Goal: Task Accomplishment & Management: Use online tool/utility

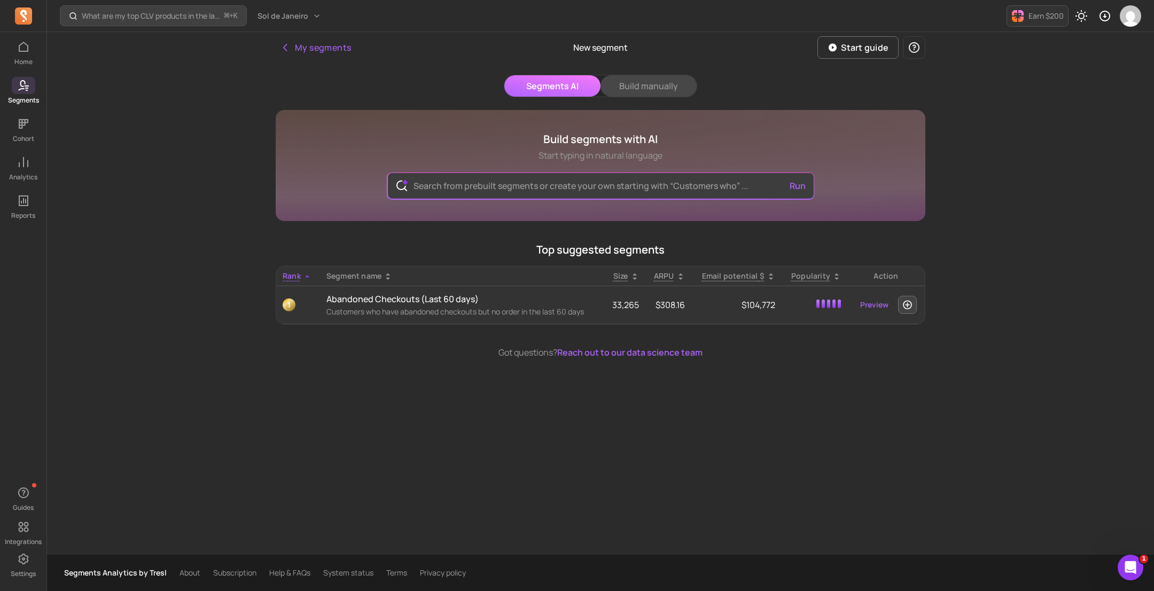
click at [645, 91] on button "Build manually" at bounding box center [649, 85] width 96 height 21
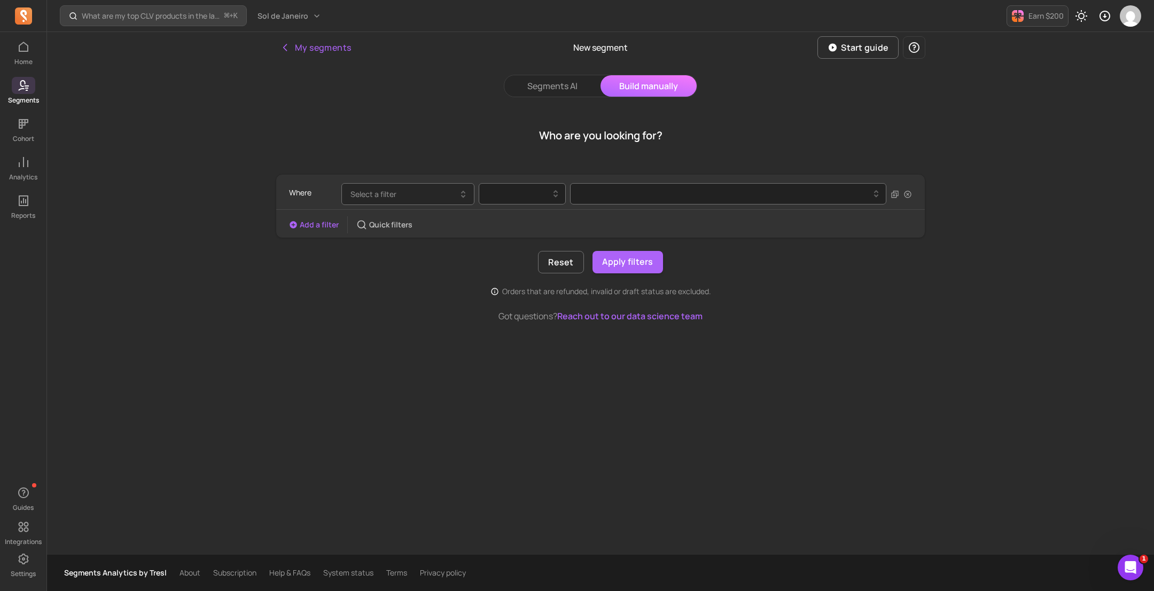
click at [411, 198] on button "Select a filter" at bounding box center [407, 194] width 133 height 22
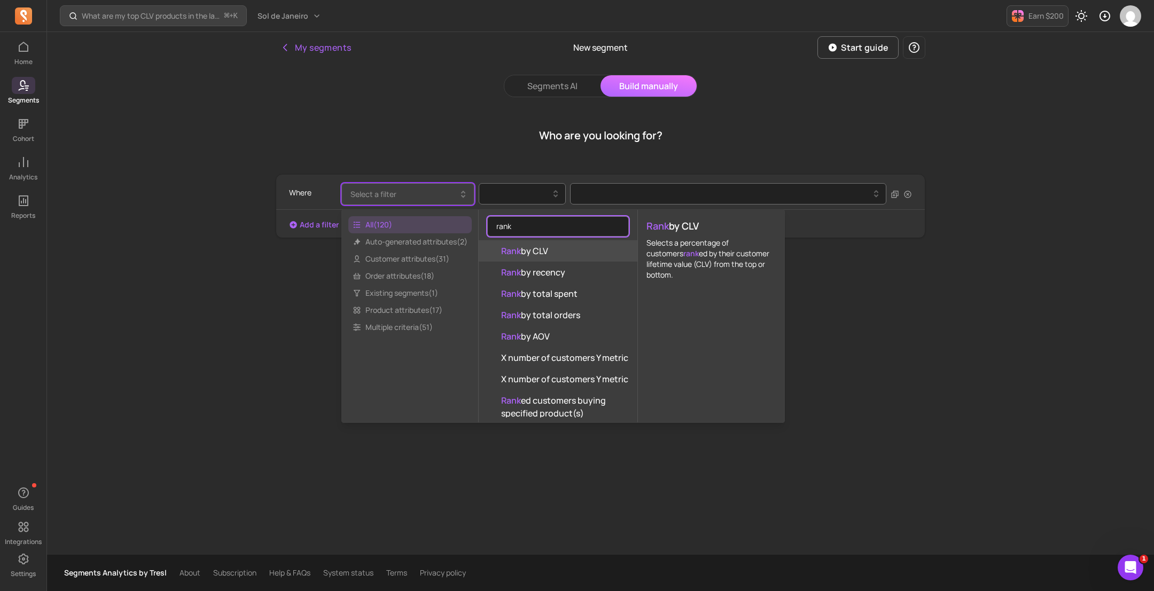
scroll to position [54, 0]
type input "rank"
click at [548, 89] on button "Segments AI" at bounding box center [552, 85] width 96 height 21
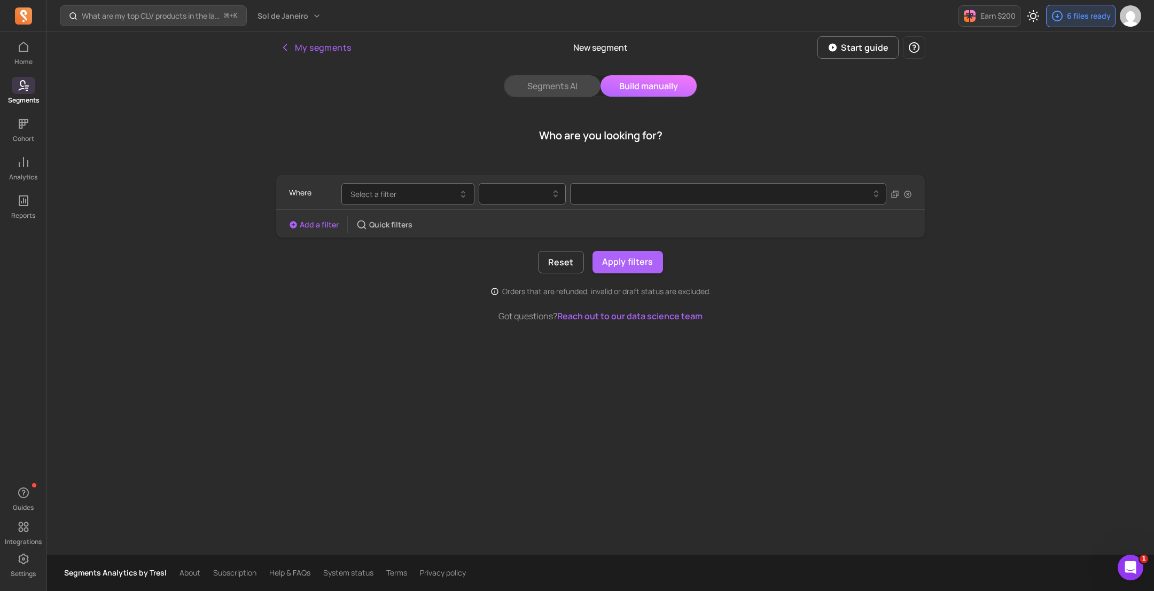
click at [564, 84] on button "Segments AI" at bounding box center [552, 85] width 96 height 21
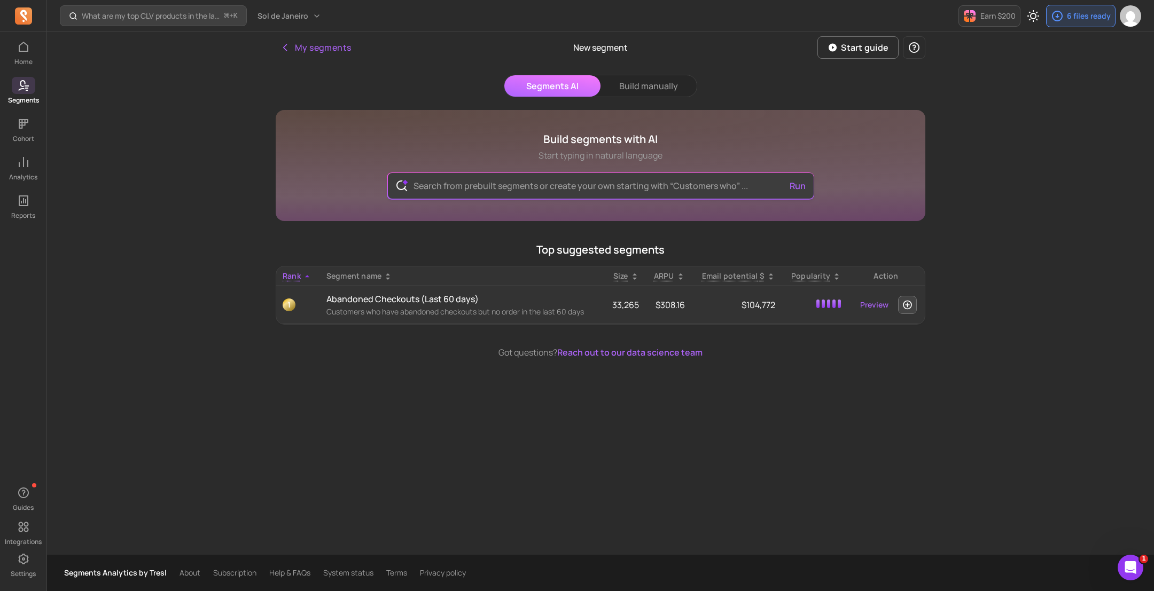
click at [564, 188] on input "text" at bounding box center [601, 186] width 392 height 26
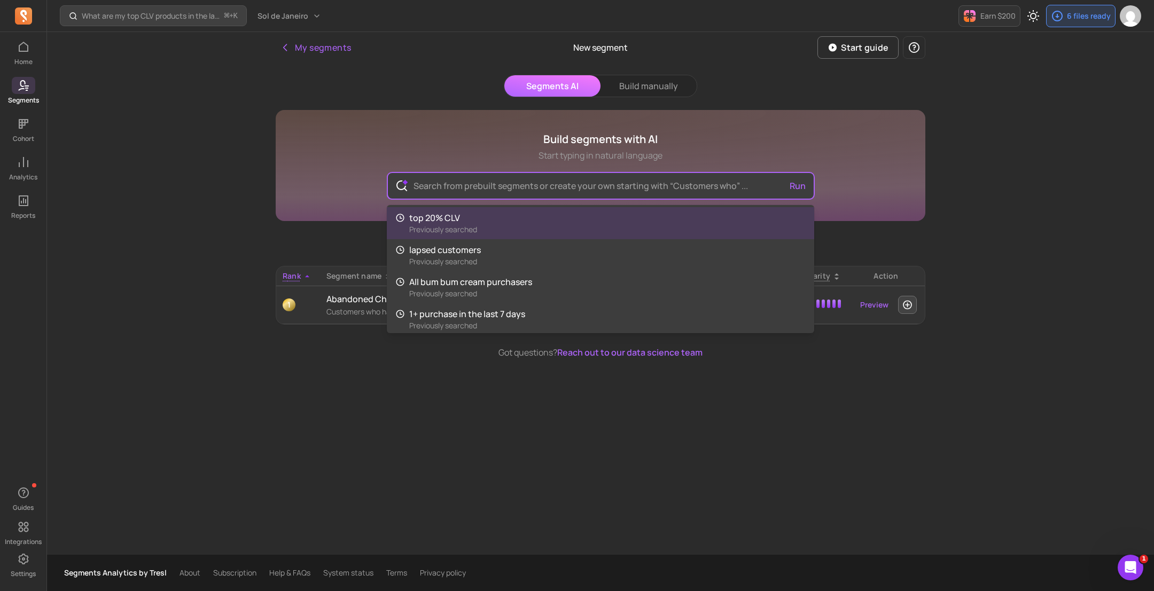
paste input "Show me the top 10% of customers by CLV"
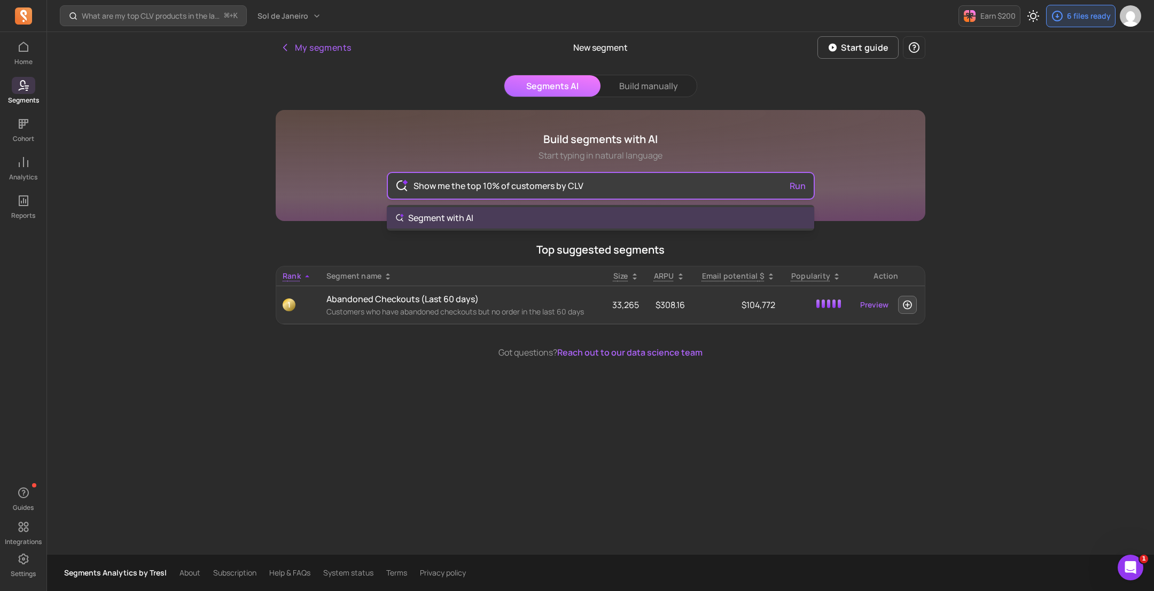
type input "Show me the top 10% of customers by CLV"
click at [797, 182] on div "Show me the top 10% of customers by CLV Run" at bounding box center [601, 186] width 426 height 26
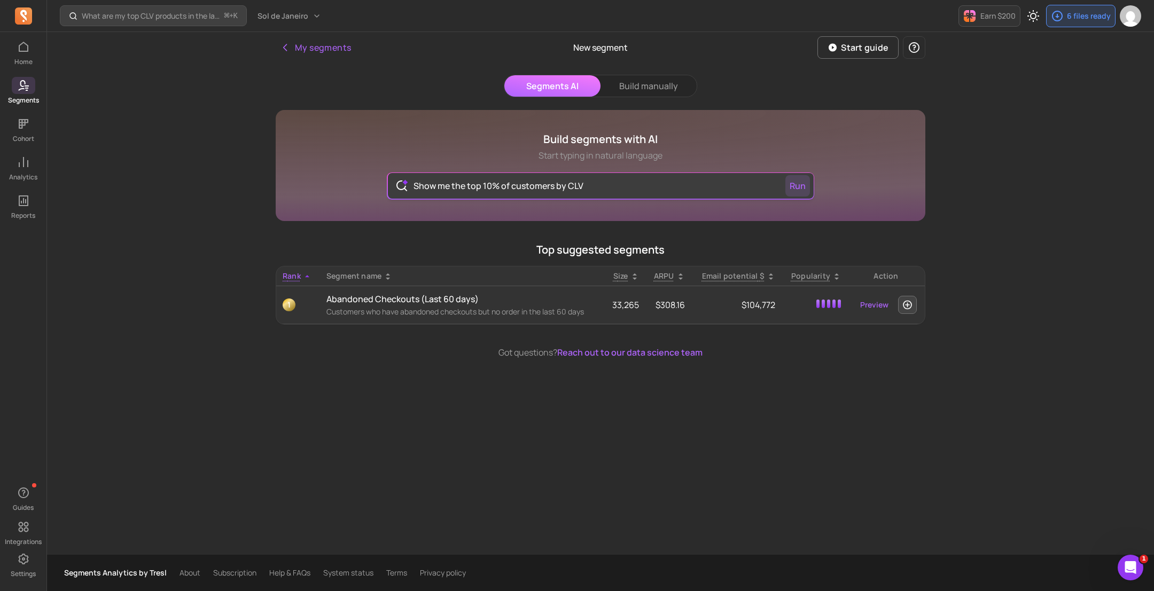
click at [798, 182] on button "Run" at bounding box center [797, 185] width 25 height 21
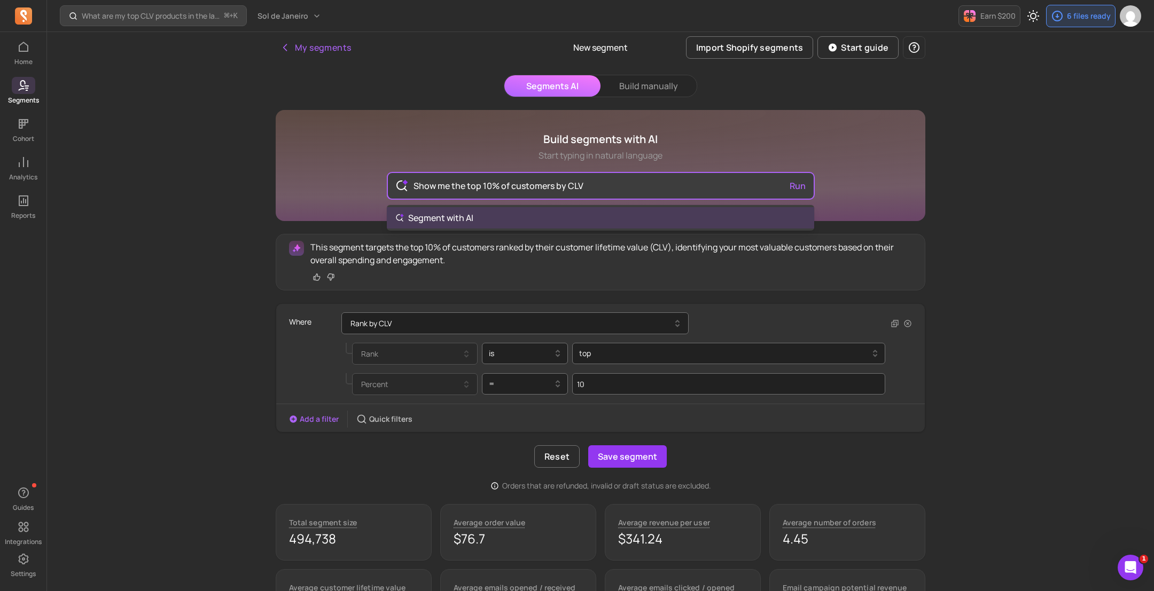
drag, startPoint x: 599, startPoint y: 188, endPoint x: 395, endPoint y: 170, distance: 204.9
click at [395, 170] on div "Show me the top 10% of customers by CLV Run Segment with AI" at bounding box center [600, 184] width 427 height 29
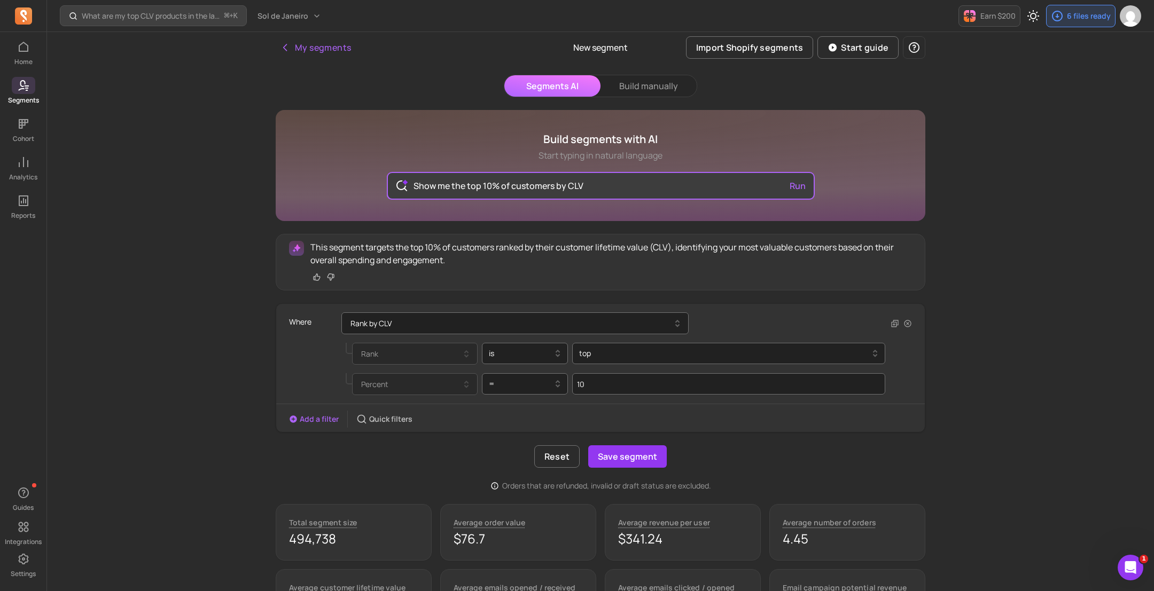
paste input "Top 15% most recent purchasers"
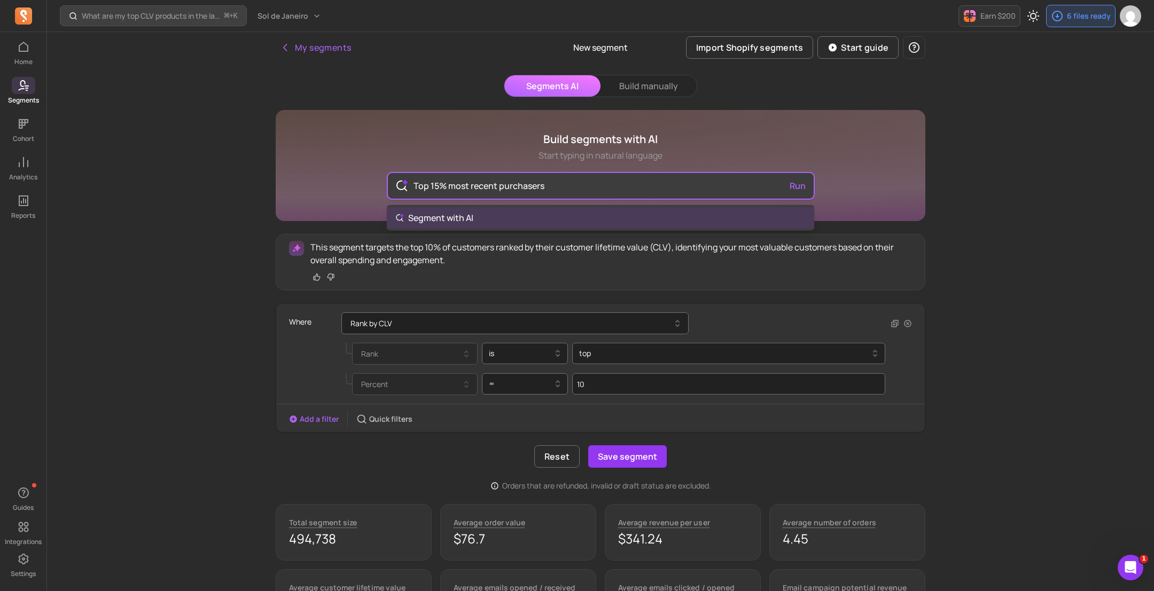
click at [799, 188] on div "Top 15% most recent purchasers Run" at bounding box center [601, 186] width 426 height 26
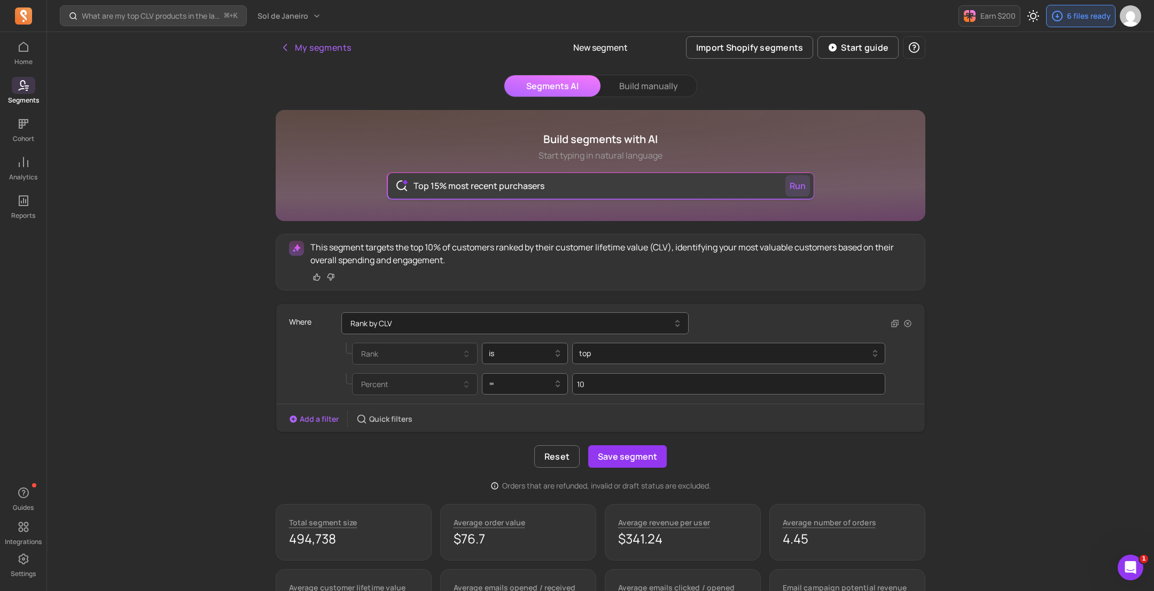
click at [803, 188] on button "Run" at bounding box center [797, 185] width 25 height 21
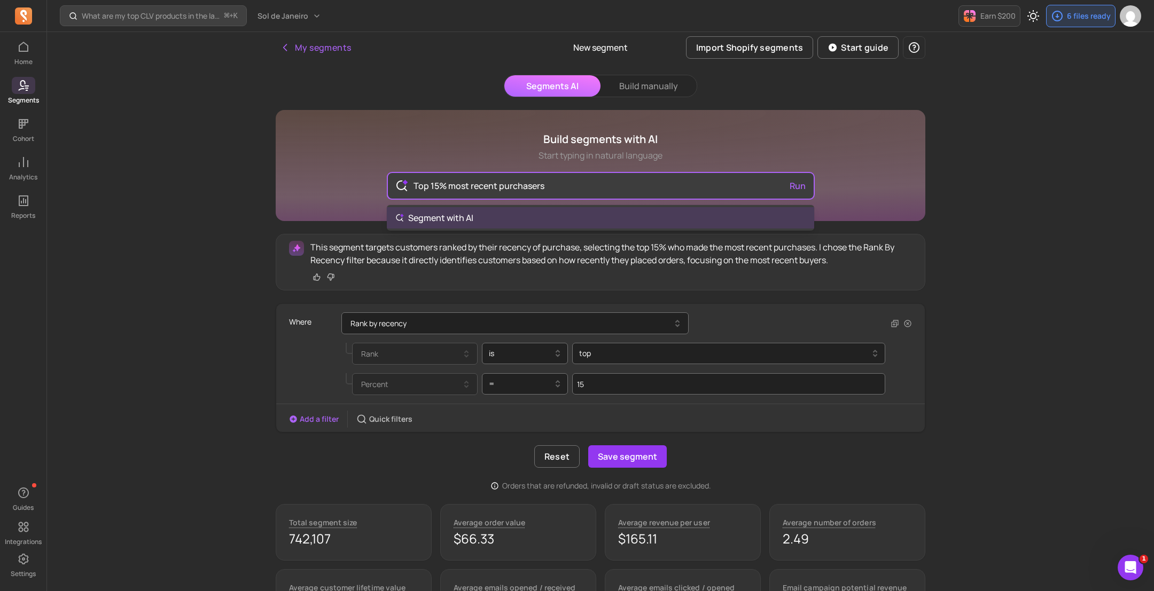
drag, startPoint x: 603, startPoint y: 188, endPoint x: 356, endPoint y: 158, distance: 248.6
click at [356, 160] on div "Build segments with AI Start typing in natural language Top 15% most recent pur…" at bounding box center [601, 165] width 650 height 111
paste input "0% spenders in the last 90 day"
click at [800, 193] on div "Top 10% spenders in the last 90 days Run" at bounding box center [601, 186] width 426 height 26
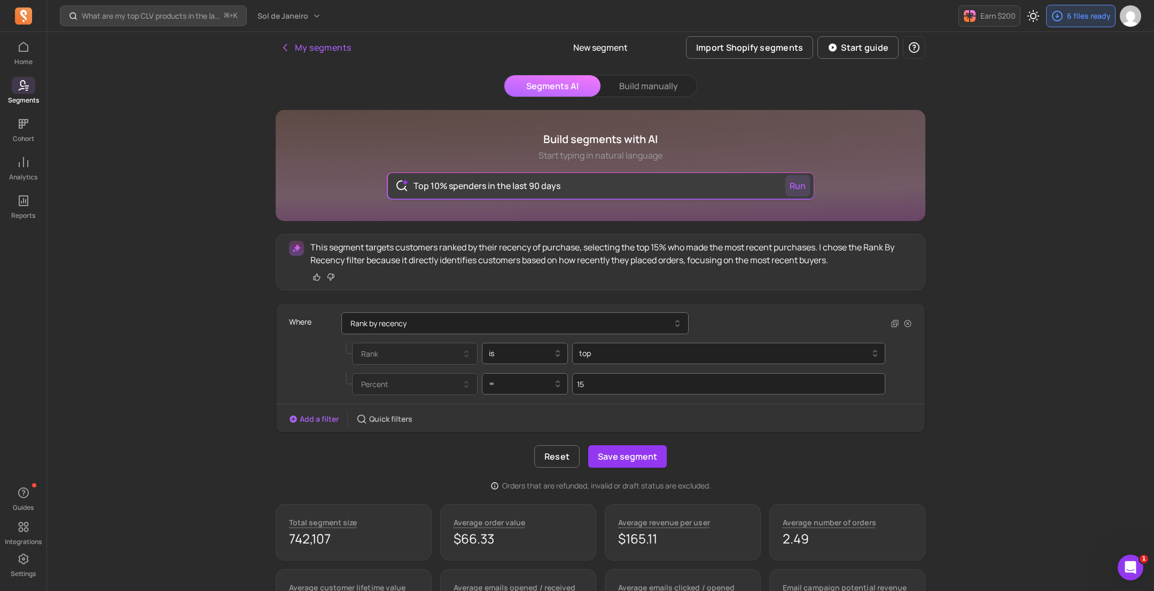
click at [800, 188] on button "Run" at bounding box center [797, 185] width 25 height 21
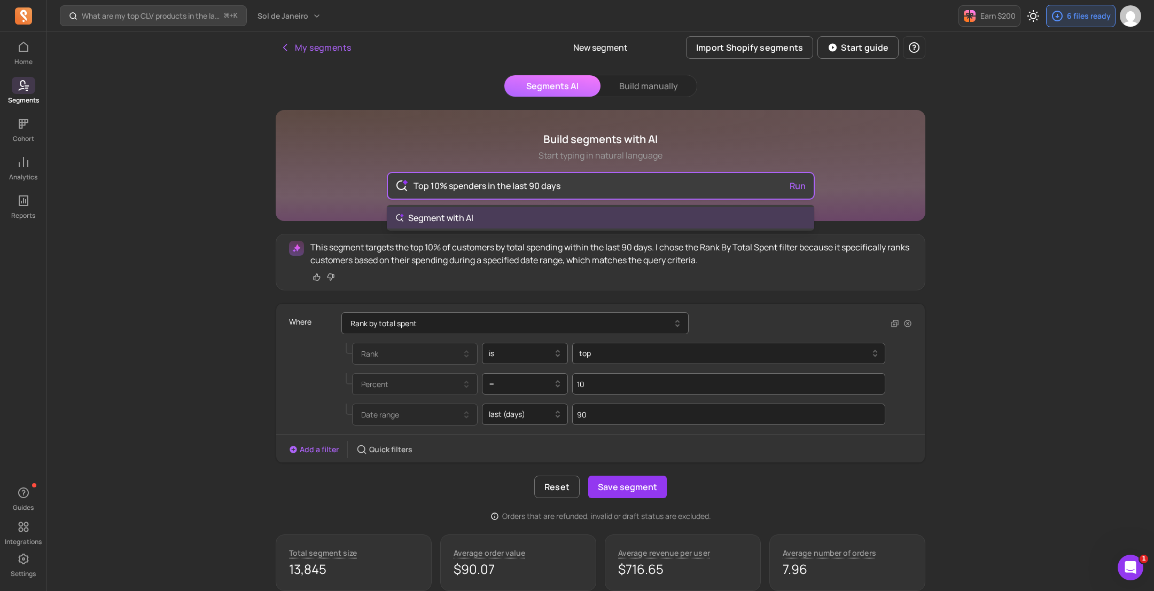
drag, startPoint x: 586, startPoint y: 184, endPoint x: 425, endPoint y: 175, distance: 161.6
click at [425, 175] on input "Top 10% spenders in the last 90 days" at bounding box center [601, 186] width 392 height 26
paste input "20% most frequent buyers in the last 6 month"
click at [796, 183] on div "Top 20% most frequent buyers in the last 6 months Run" at bounding box center [601, 186] width 426 height 26
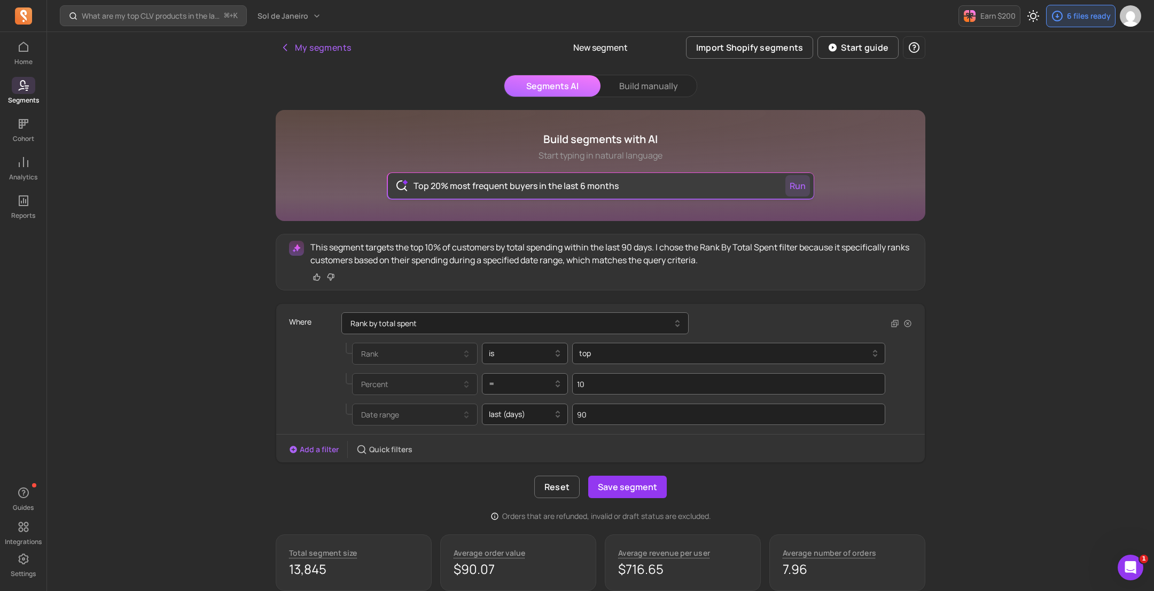
click at [800, 191] on button "Run" at bounding box center [797, 185] width 25 height 21
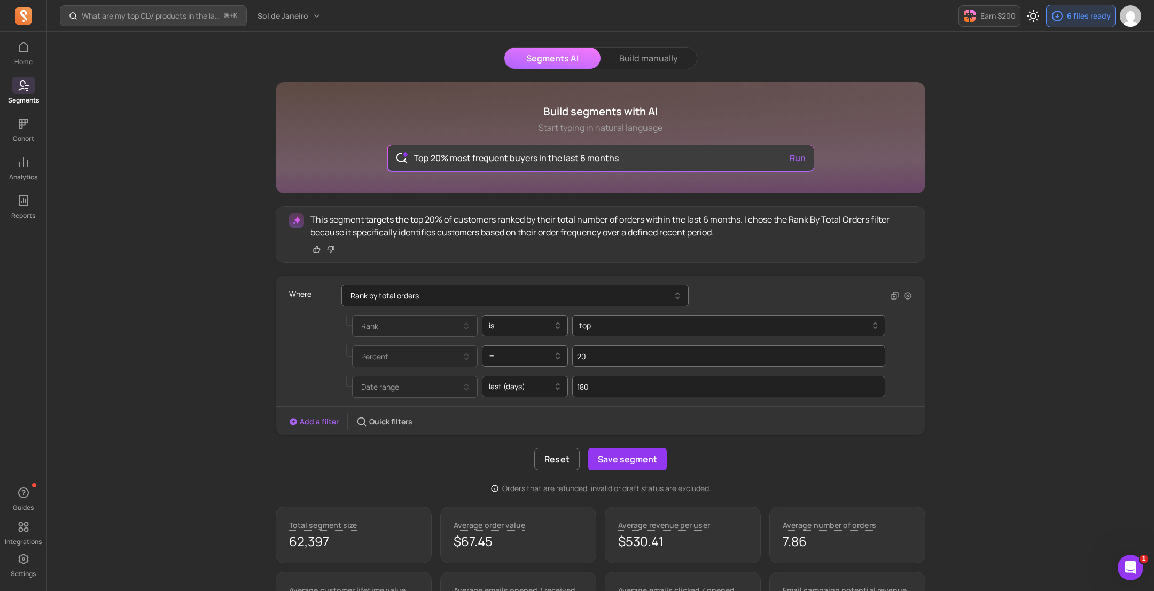
scroll to position [29, 0]
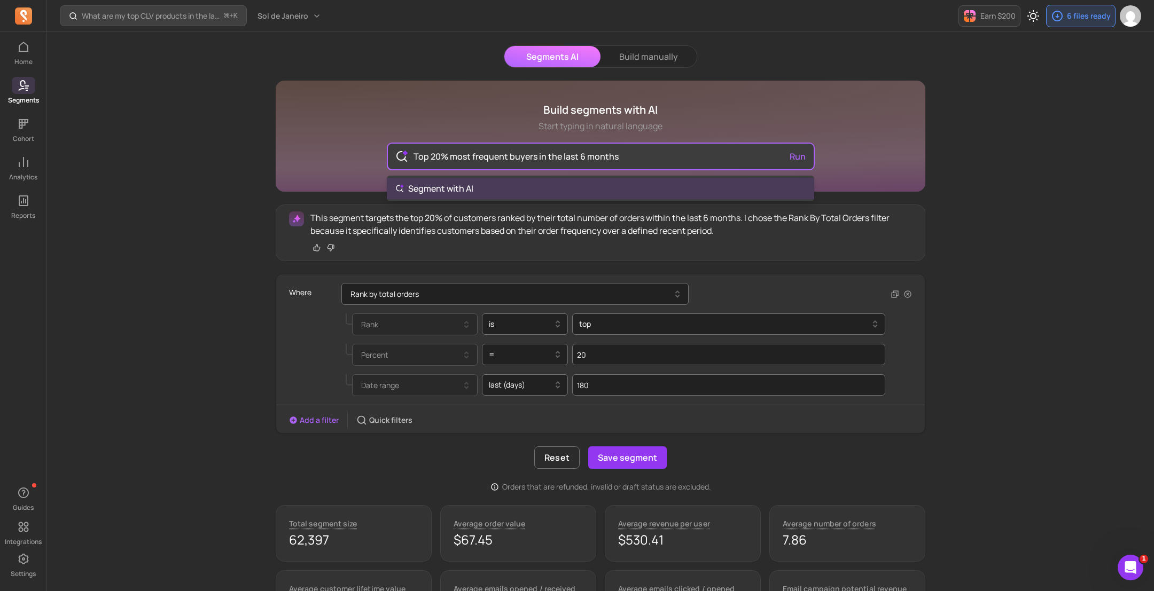
drag, startPoint x: 649, startPoint y: 157, endPoint x: 392, endPoint y: 136, distance: 257.8
click at [392, 136] on div "Build segments with AI Start typing in natural language Top 20% most frequent b…" at bounding box center [601, 136] width 650 height 111
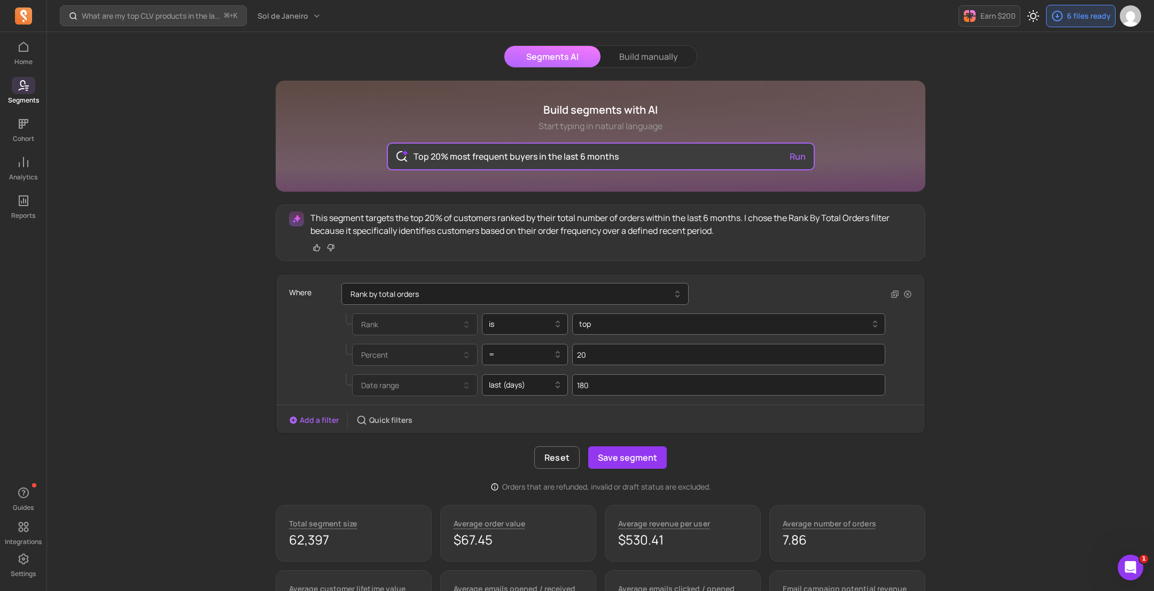
paste input "5% customers by spending in [DATE]"
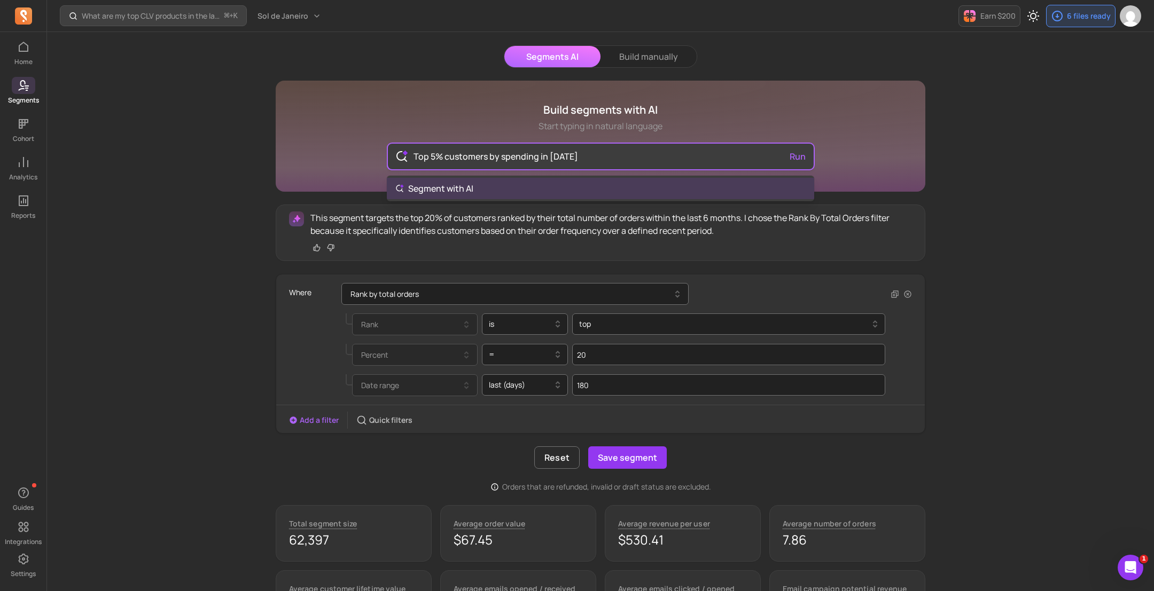
type input "Top 5% customers by spending in [DATE]"
click at [801, 153] on div "Top 5% customers by spending in [DATE] Run" at bounding box center [601, 157] width 426 height 26
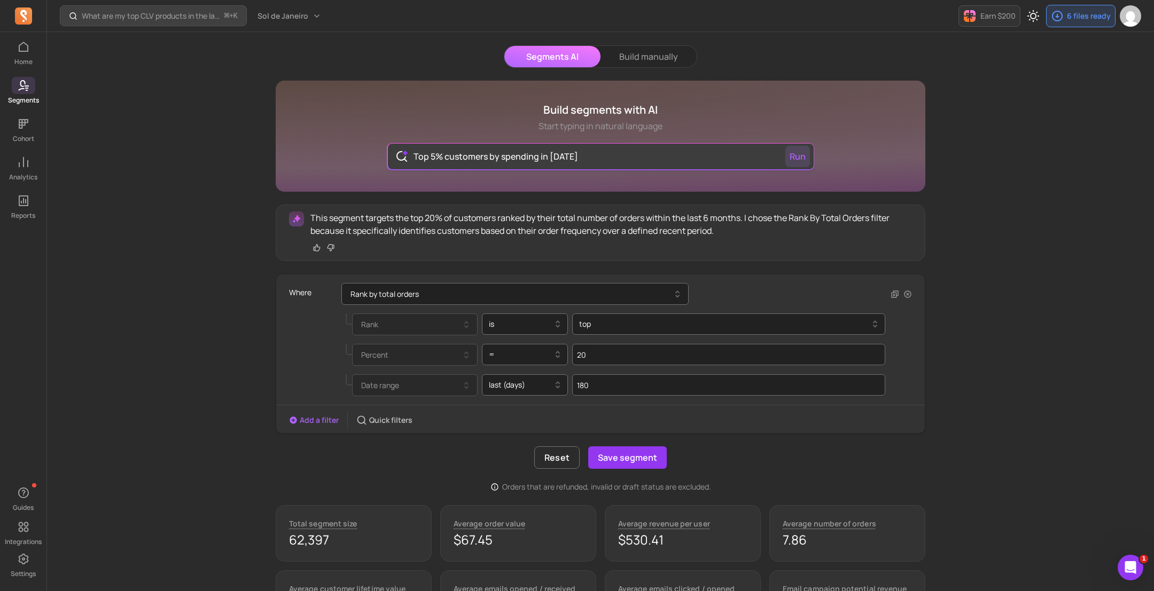
click at [795, 158] on button "Run" at bounding box center [797, 156] width 25 height 21
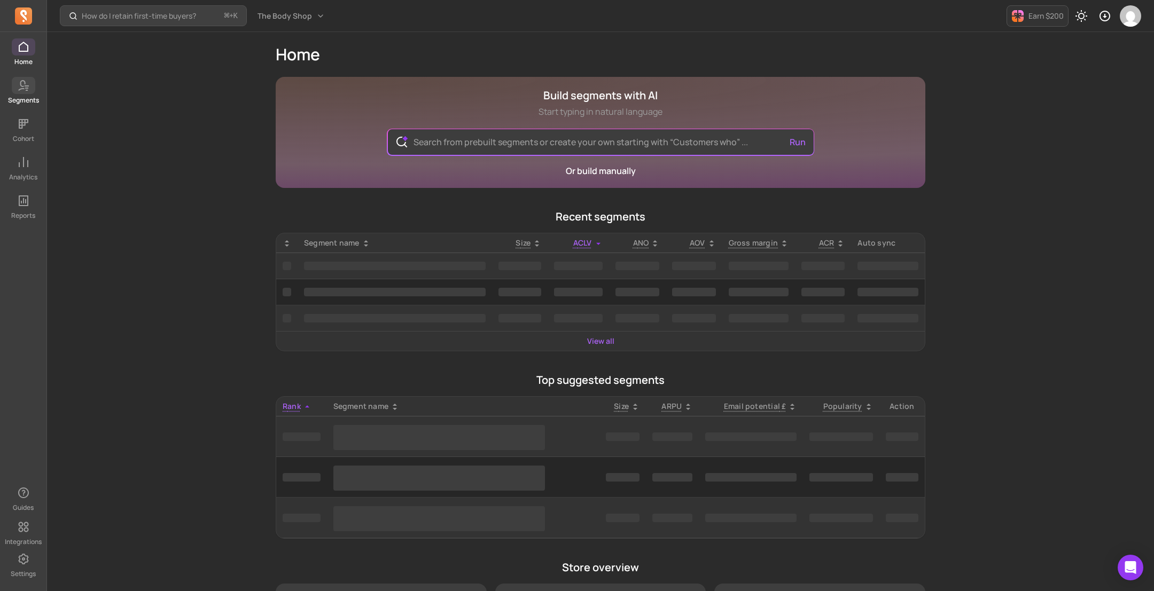
click at [22, 98] on p "Segments" at bounding box center [23, 100] width 31 height 9
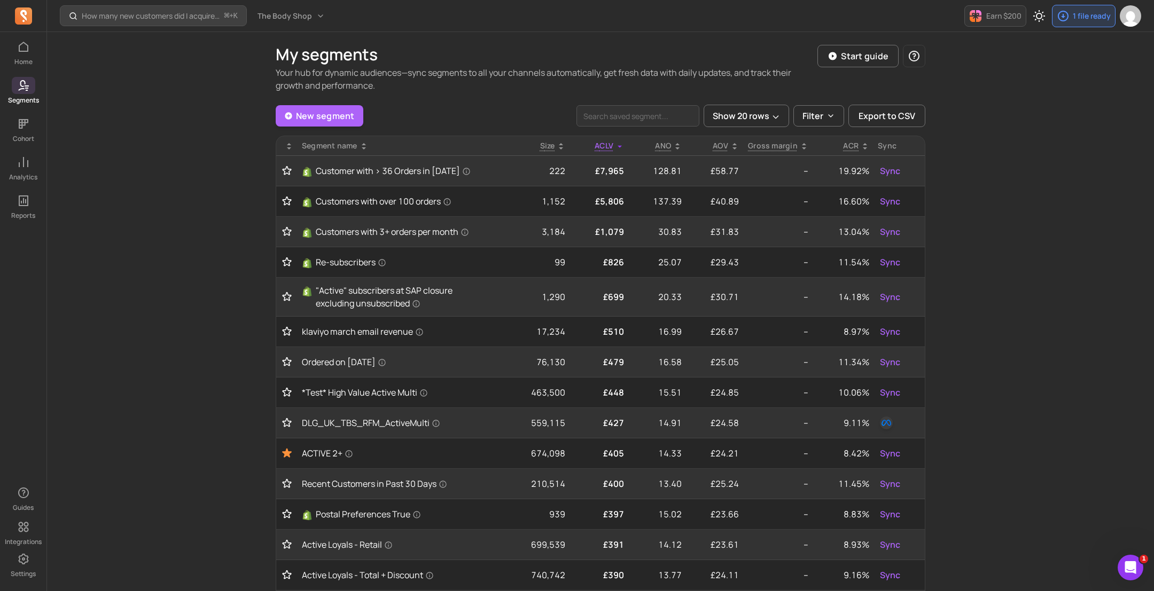
click at [361, 147] on icon at bounding box center [364, 146] width 9 height 9
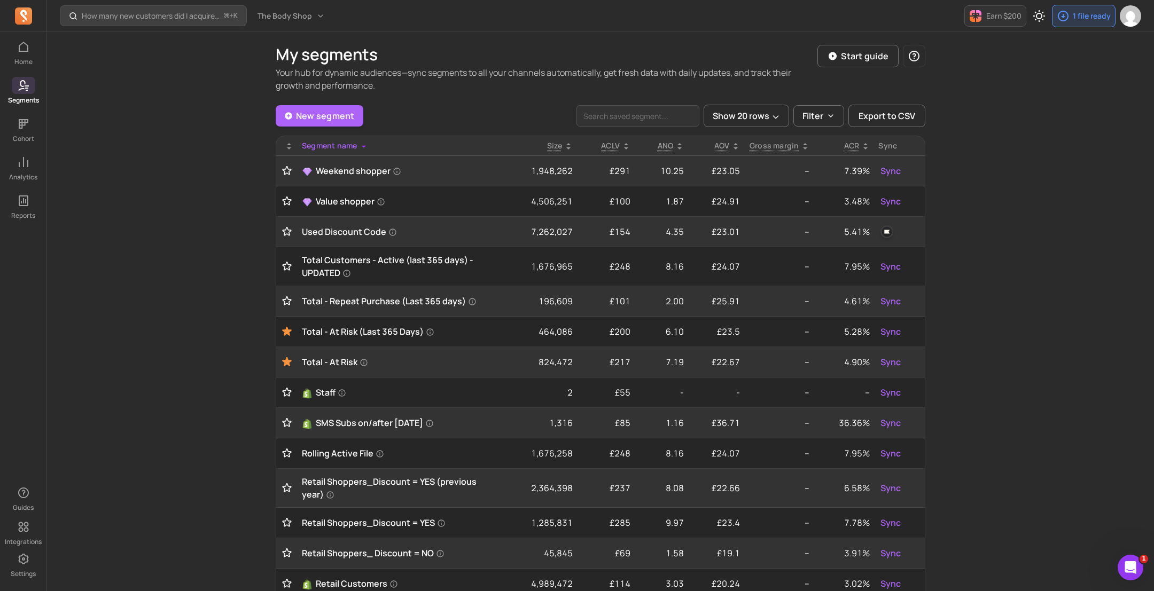
click at [361, 147] on icon at bounding box center [364, 146] width 9 height 9
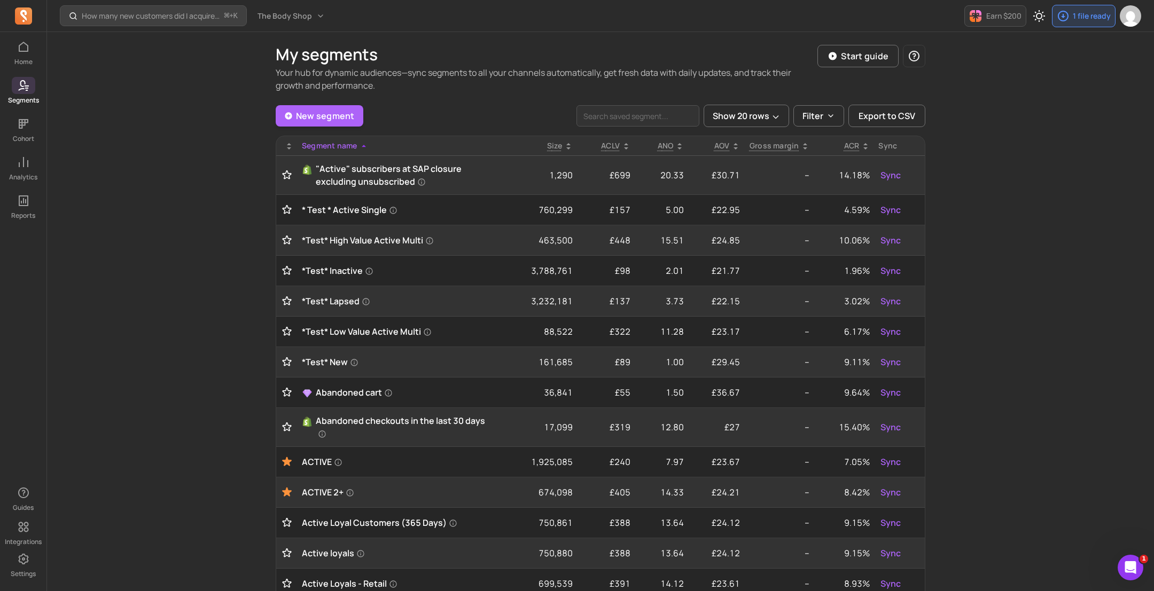
click at [361, 147] on icon at bounding box center [364, 146] width 9 height 9
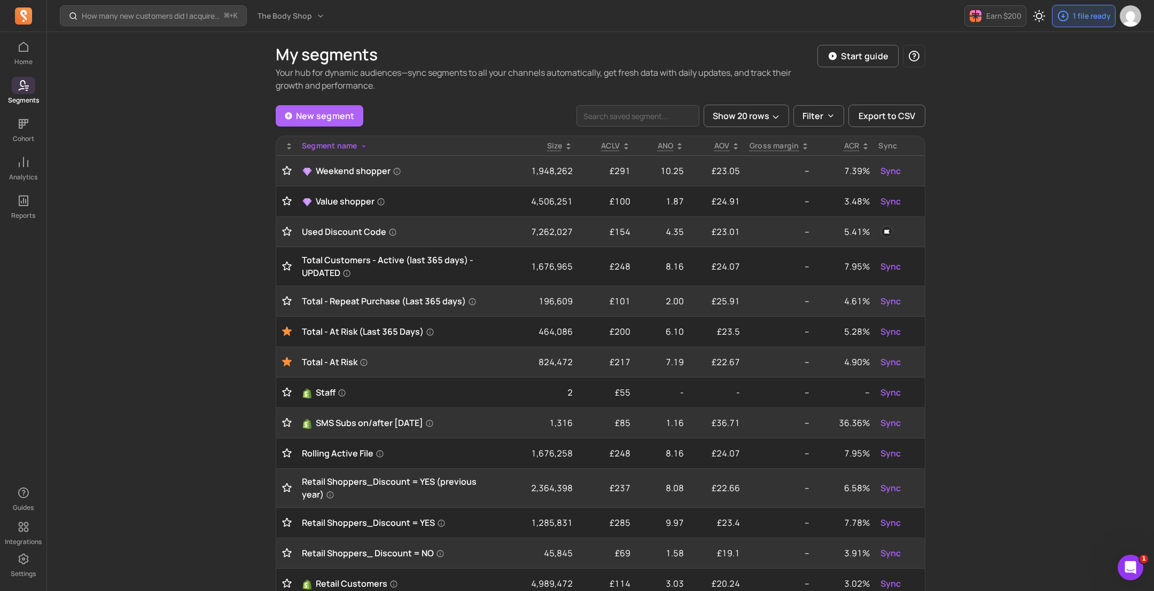
click at [361, 147] on icon at bounding box center [364, 146] width 9 height 9
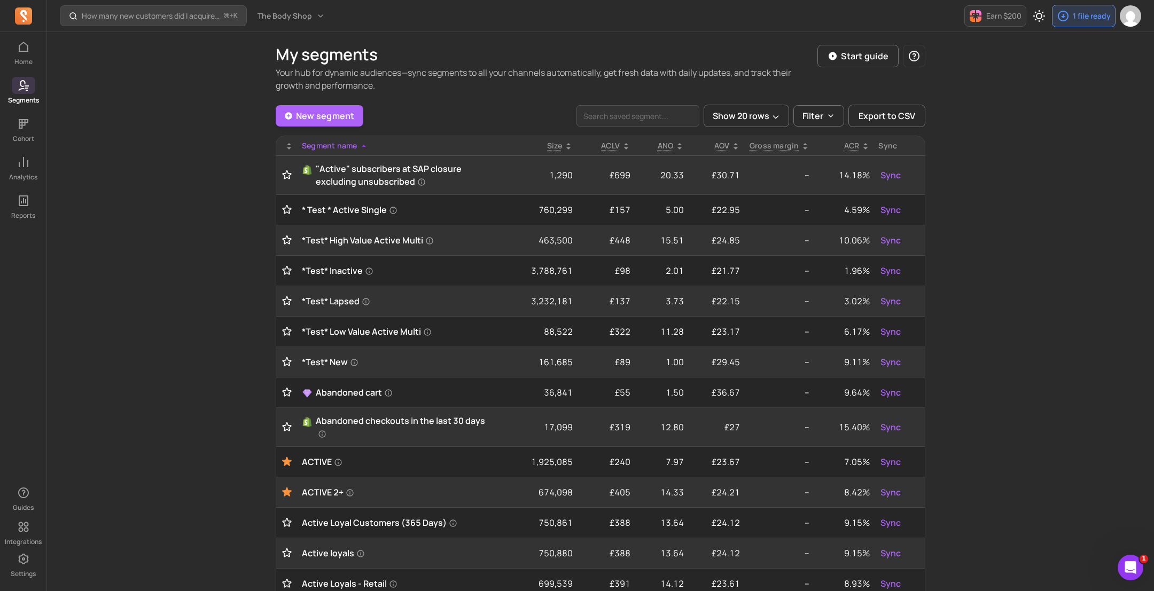
click at [361, 147] on icon at bounding box center [364, 146] width 9 height 9
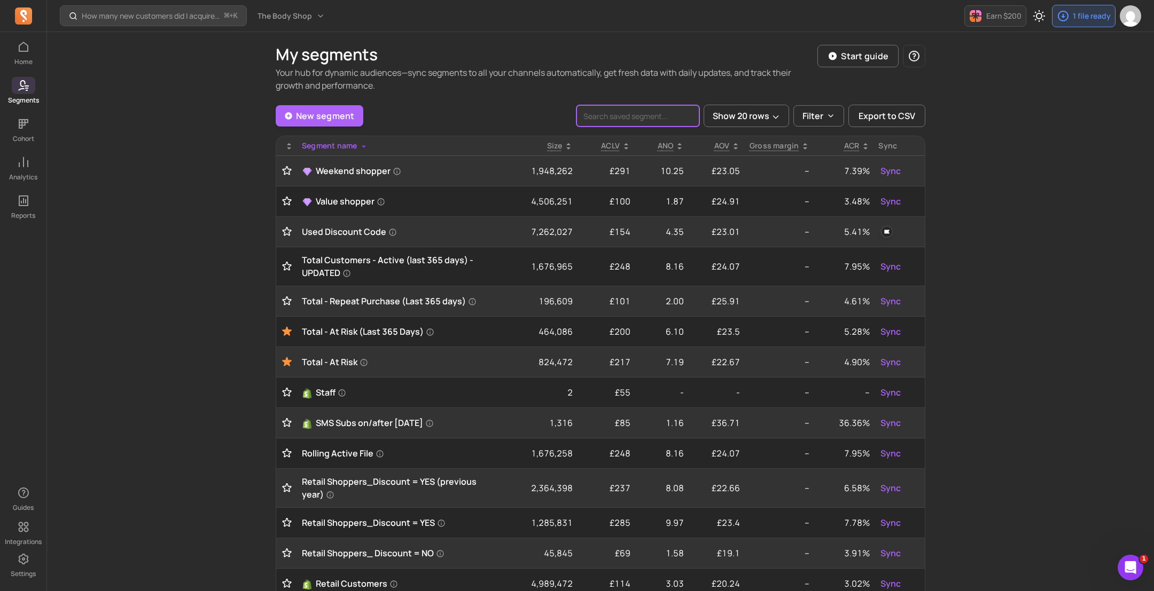
click at [613, 119] on input "search" at bounding box center [637, 115] width 123 height 21
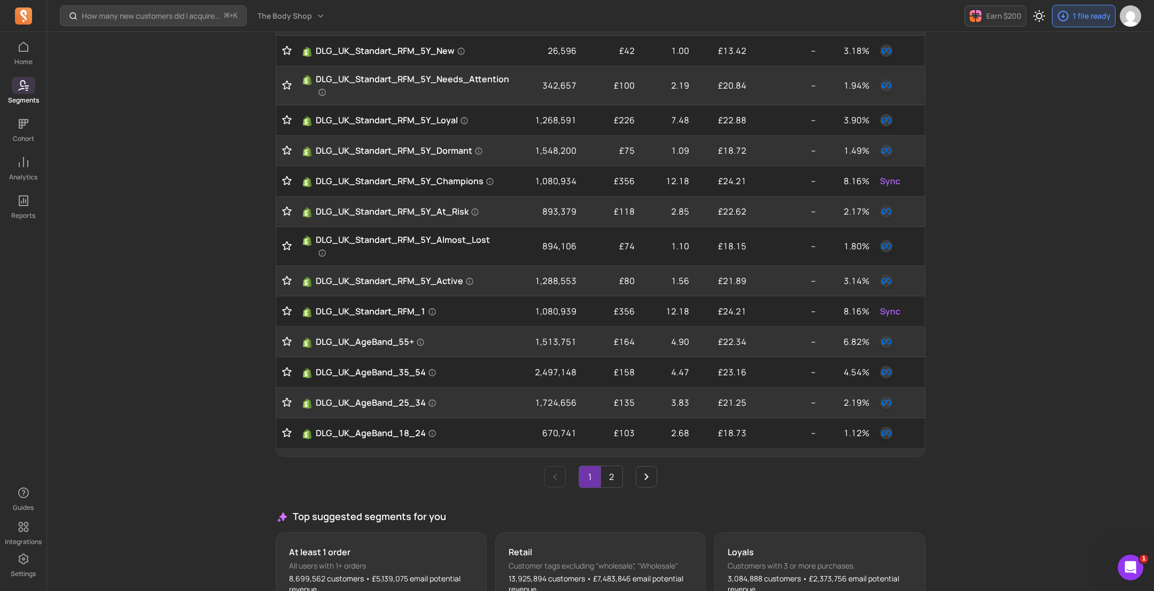
scroll to position [326, 0]
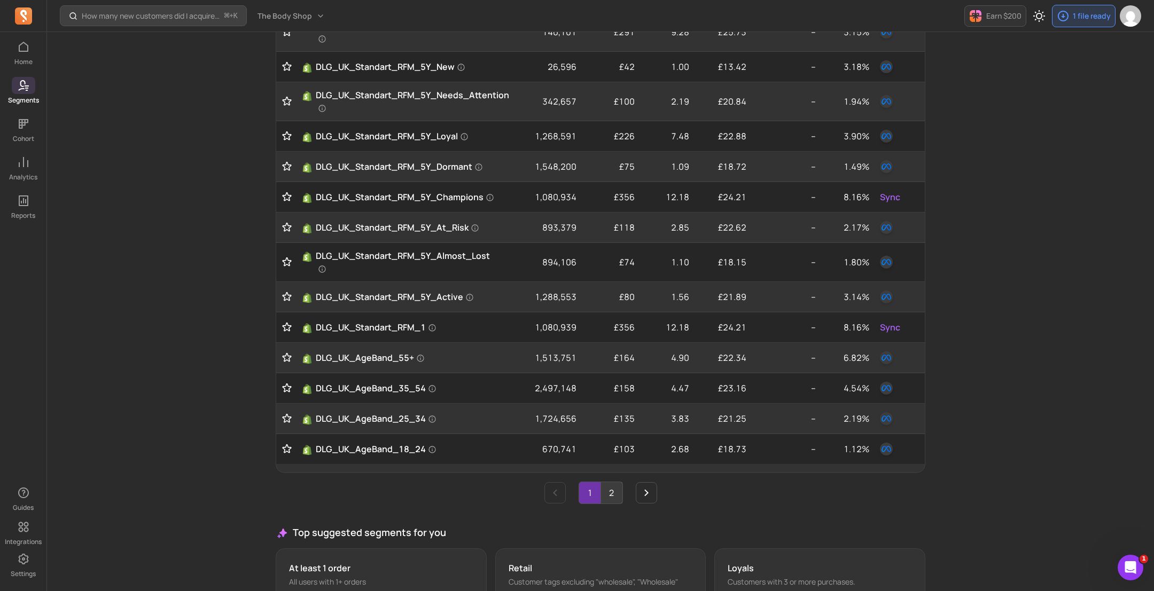
click at [615, 492] on link "2" at bounding box center [611, 492] width 21 height 21
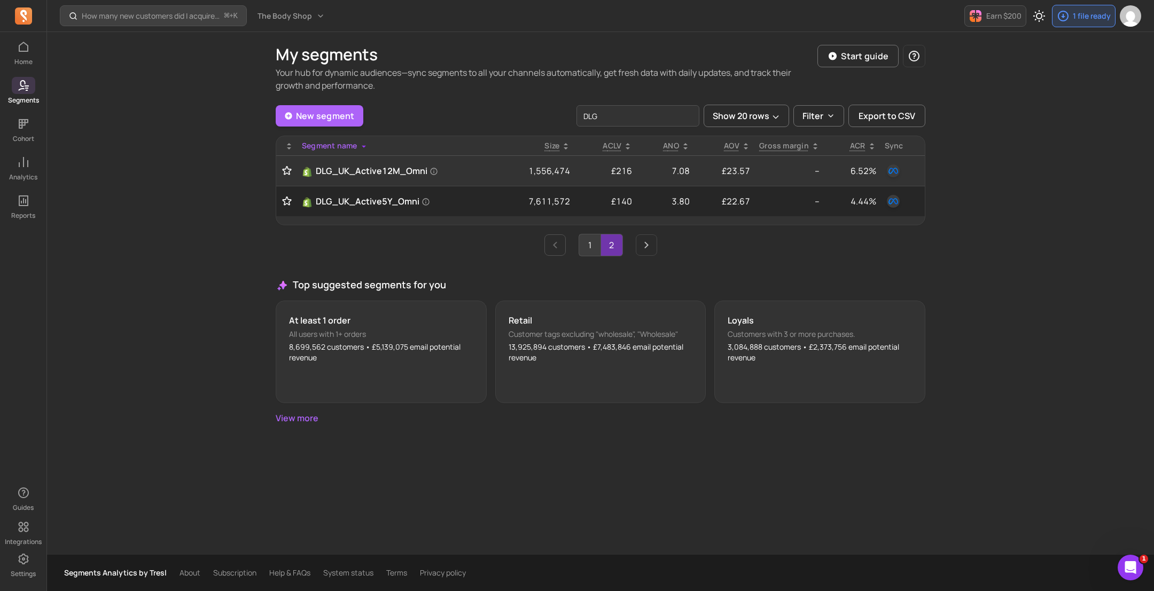
click at [588, 244] on link "1" at bounding box center [589, 245] width 21 height 21
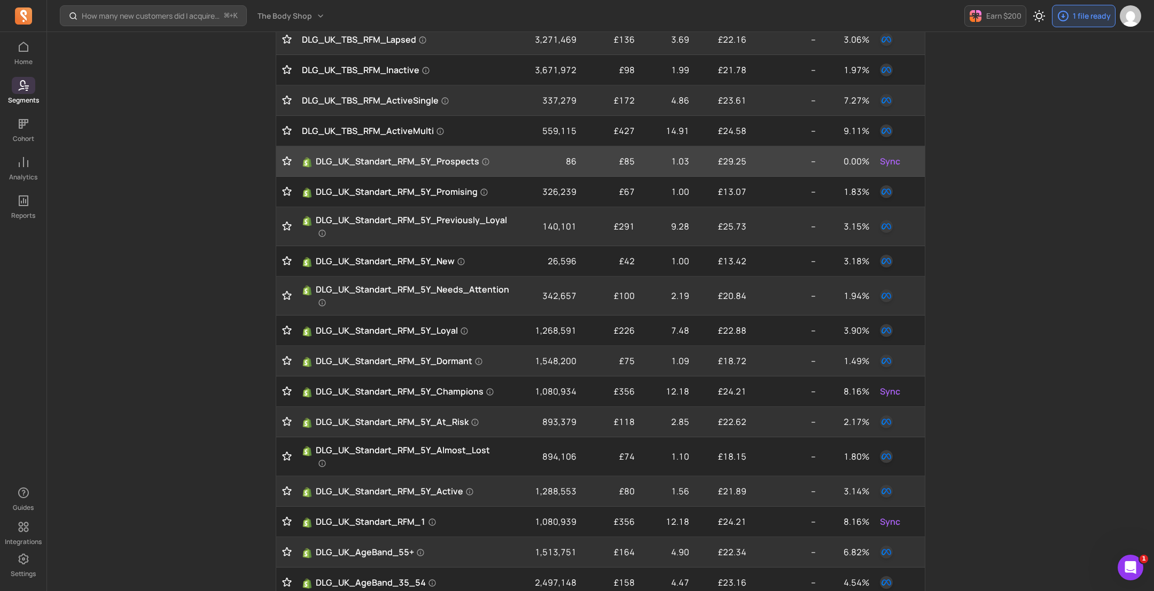
scroll to position [54, 0]
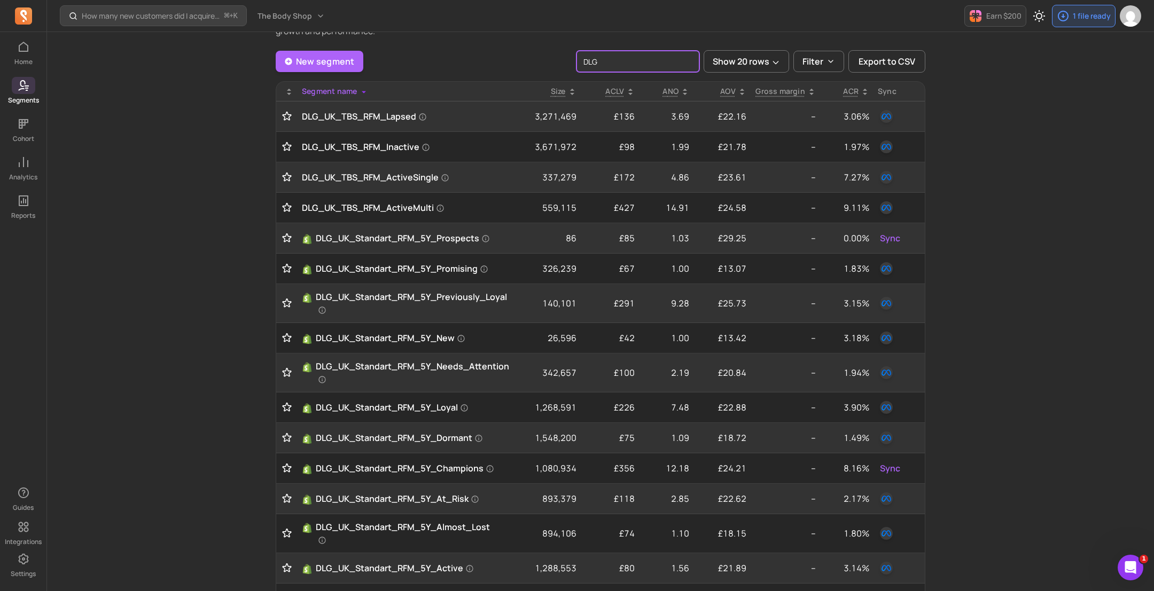
click at [650, 59] on input "DLG" at bounding box center [637, 61] width 123 height 21
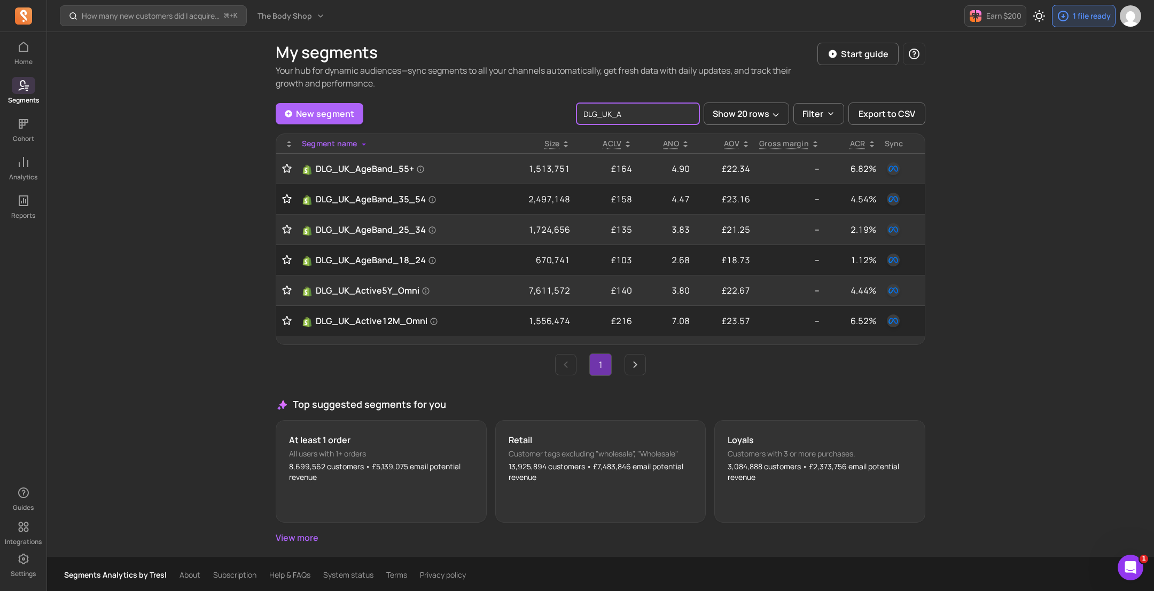
type input "DLG_UK_A"
